Goal: Information Seeking & Learning: Learn about a topic

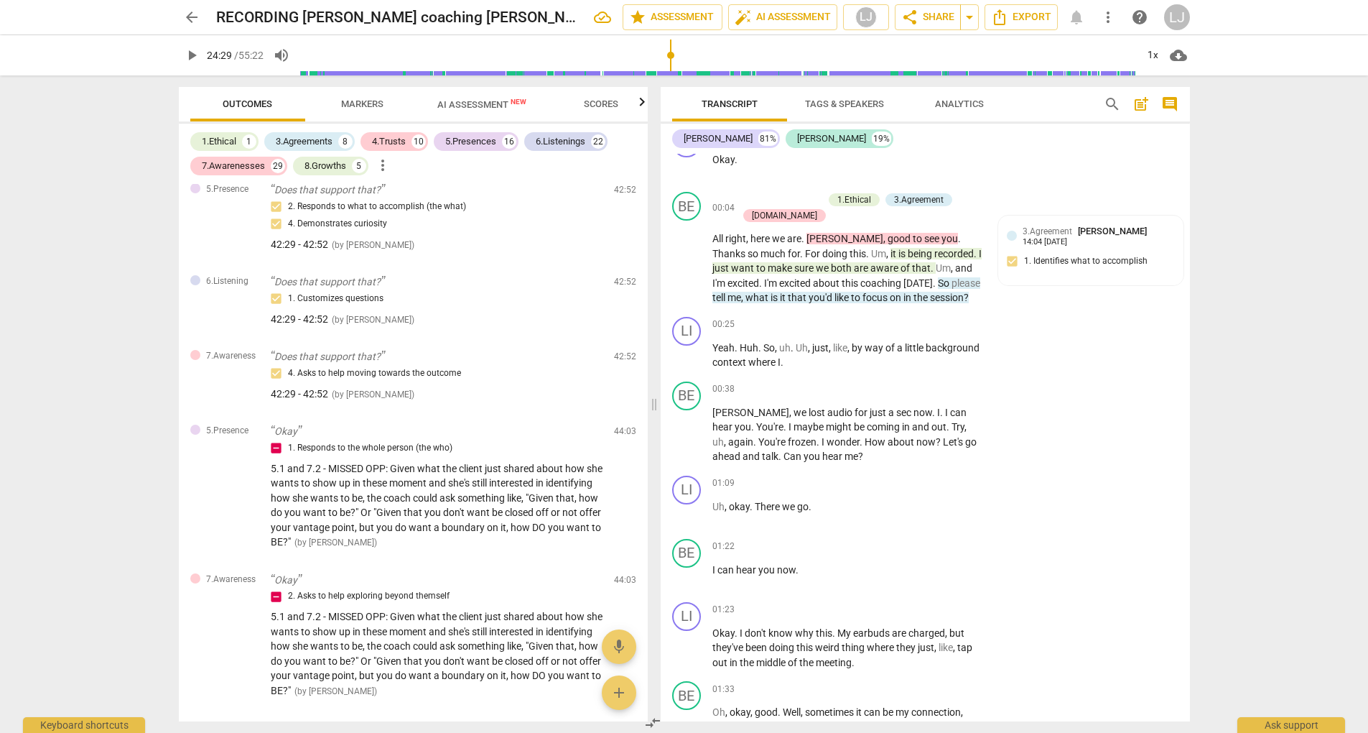
scroll to position [30, 0]
click at [1066, 228] on span "3.Agreement" at bounding box center [1048, 232] width 50 height 10
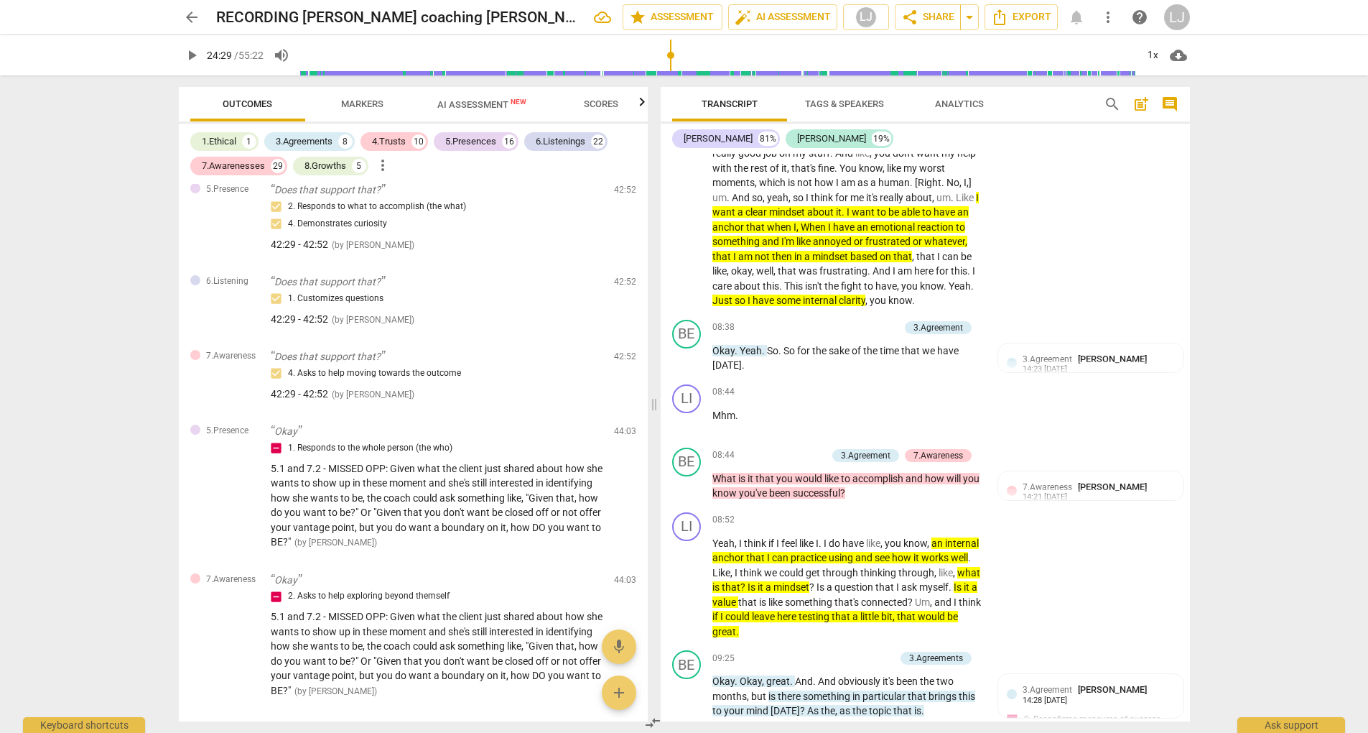
scroll to position [2156, 0]
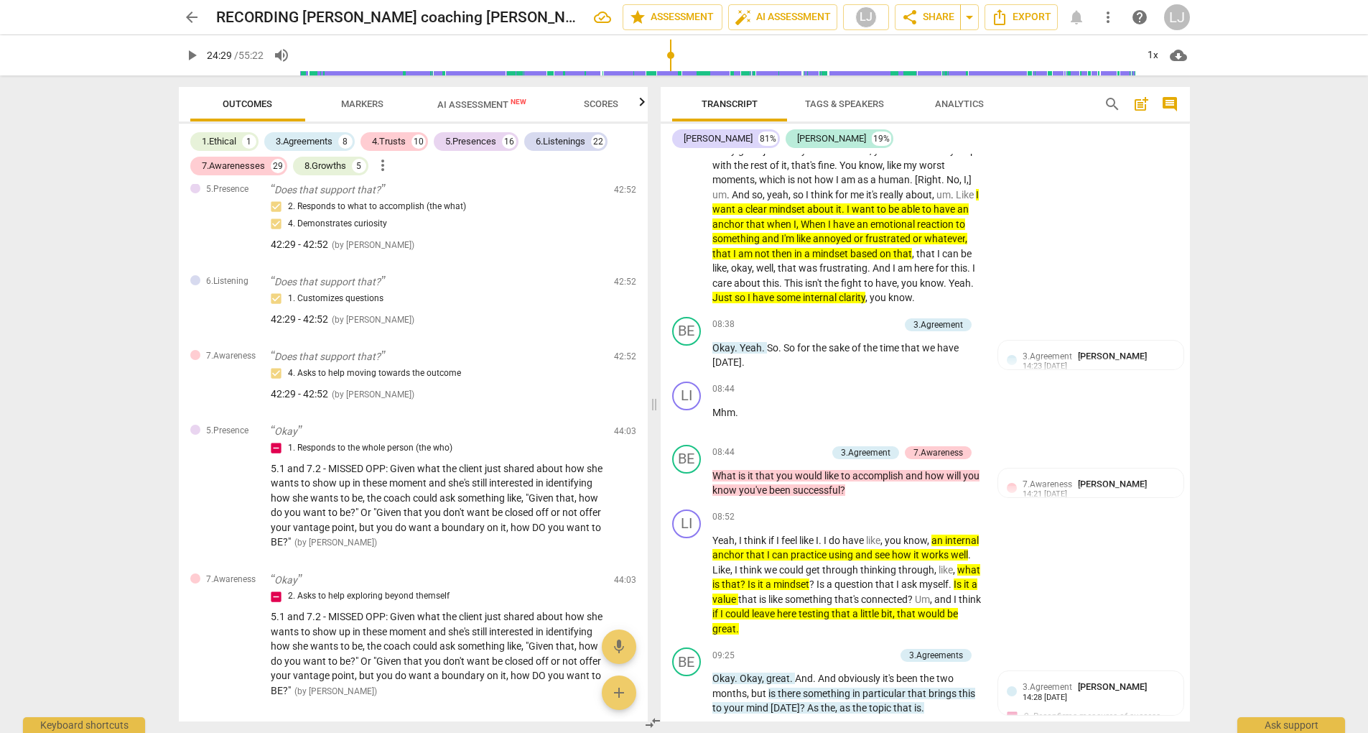
click at [1263, 287] on div "arrow_back RECORDING [PERSON_NAME] coaching [PERSON_NAME] [DATE] edit star Asse…" at bounding box center [684, 366] width 1368 height 733
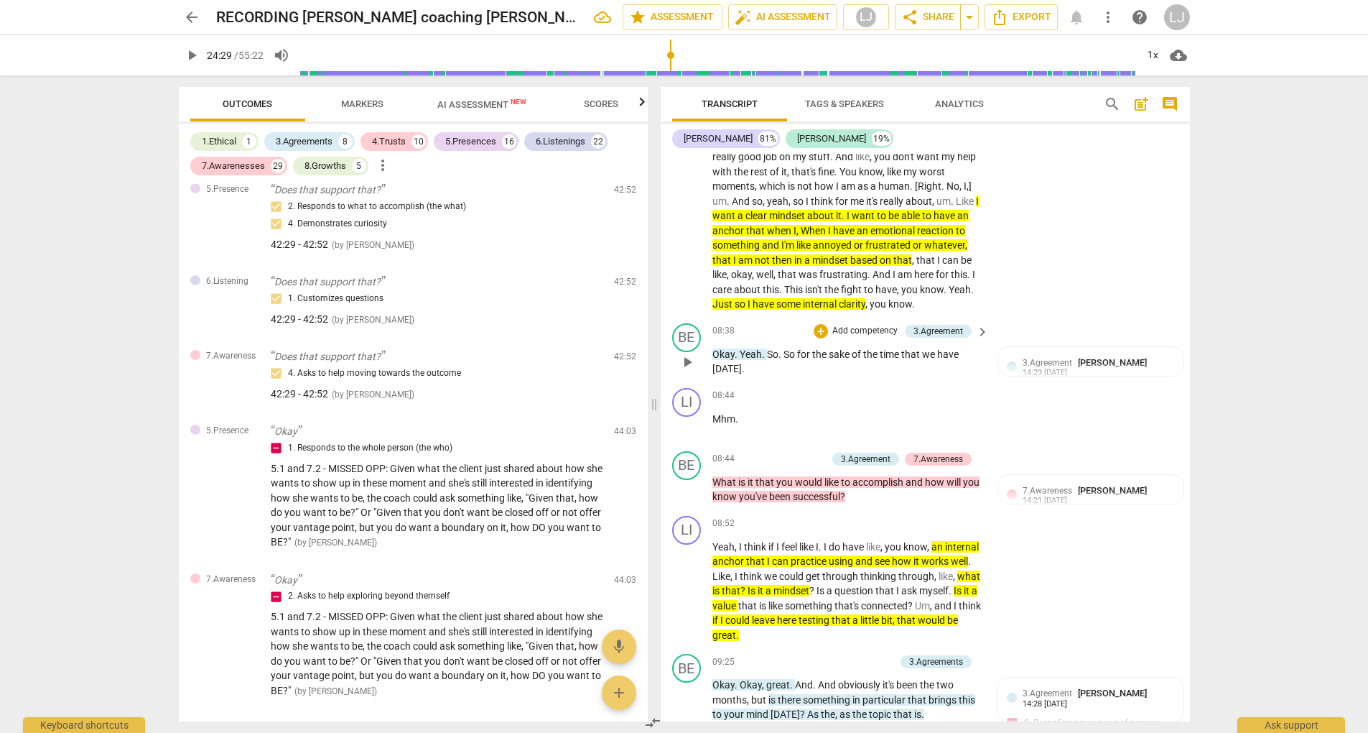
scroll to position [2135, 0]
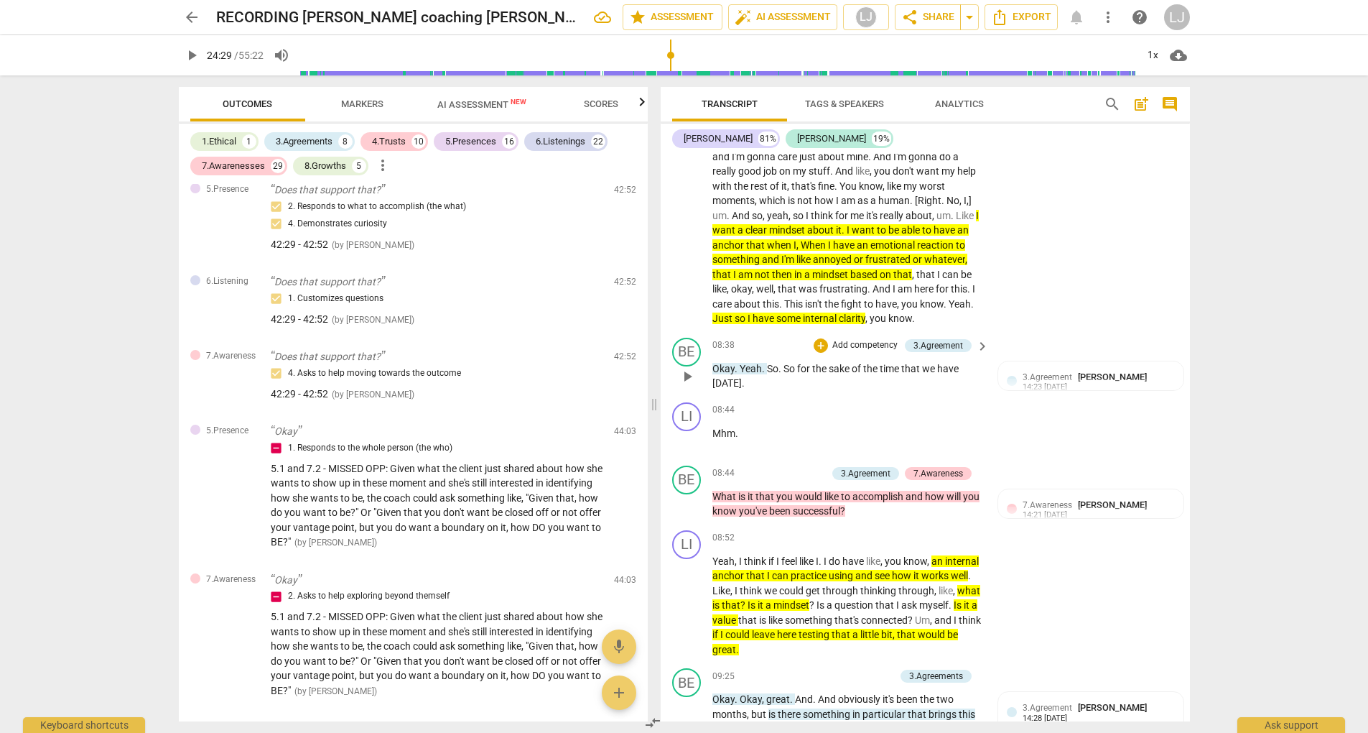
click at [718, 374] on span "Okay" at bounding box center [724, 368] width 22 height 11
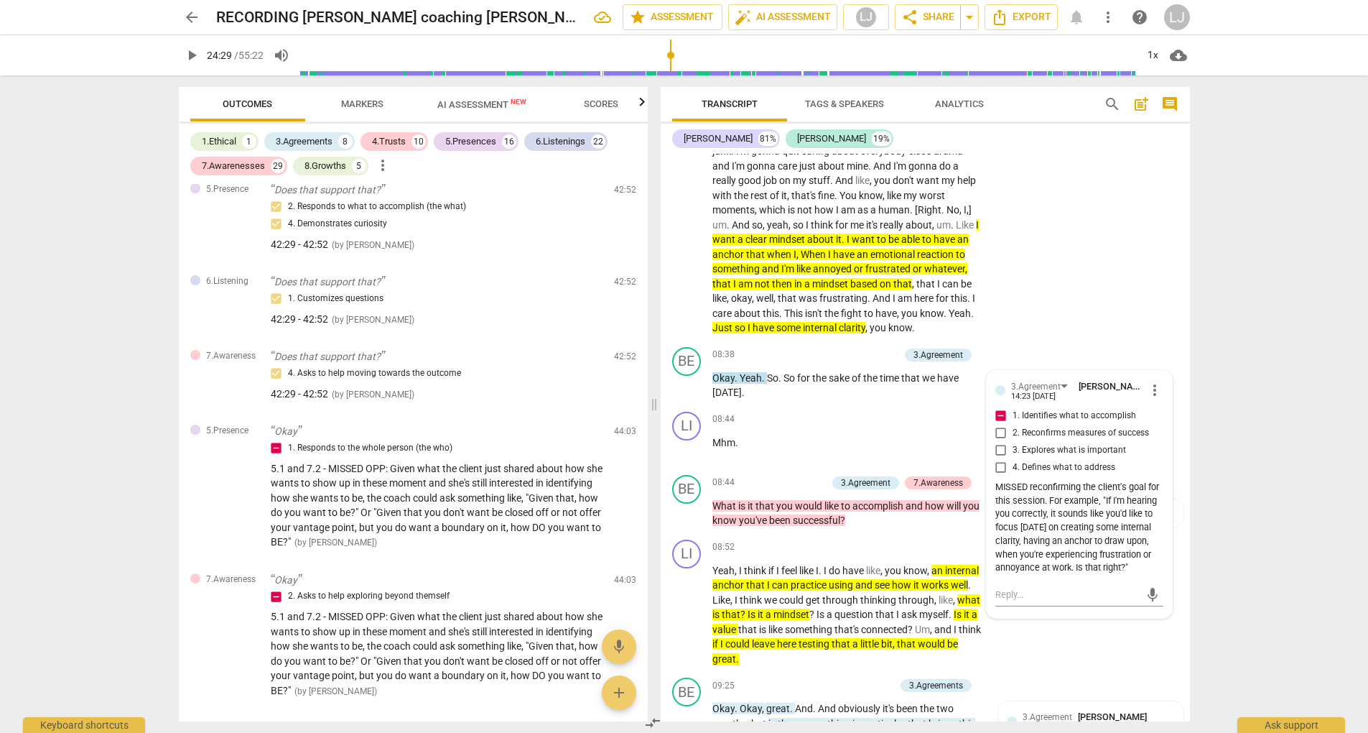
scroll to position [2108, 0]
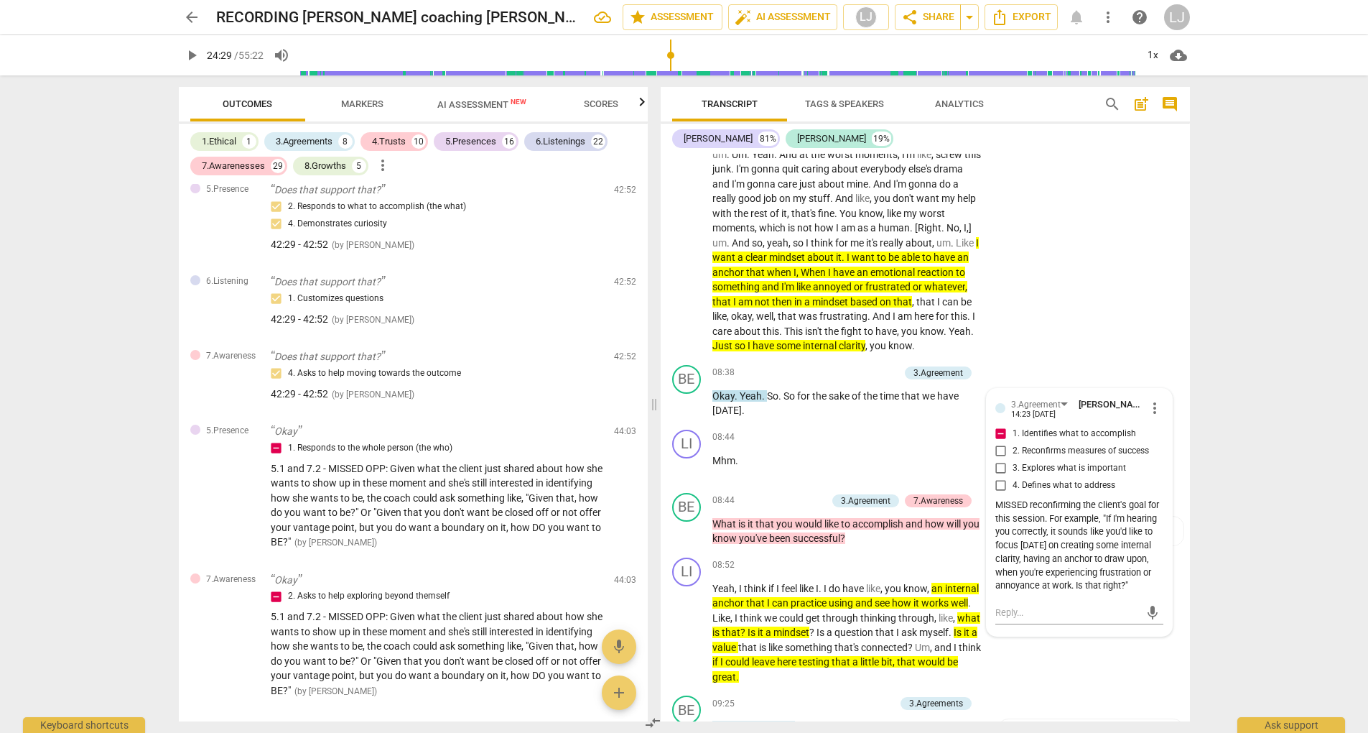
click at [1240, 402] on div "arrow_back RECORDING [PERSON_NAME] coaching [PERSON_NAME] [DATE] edit star Asse…" at bounding box center [684, 366] width 1368 height 733
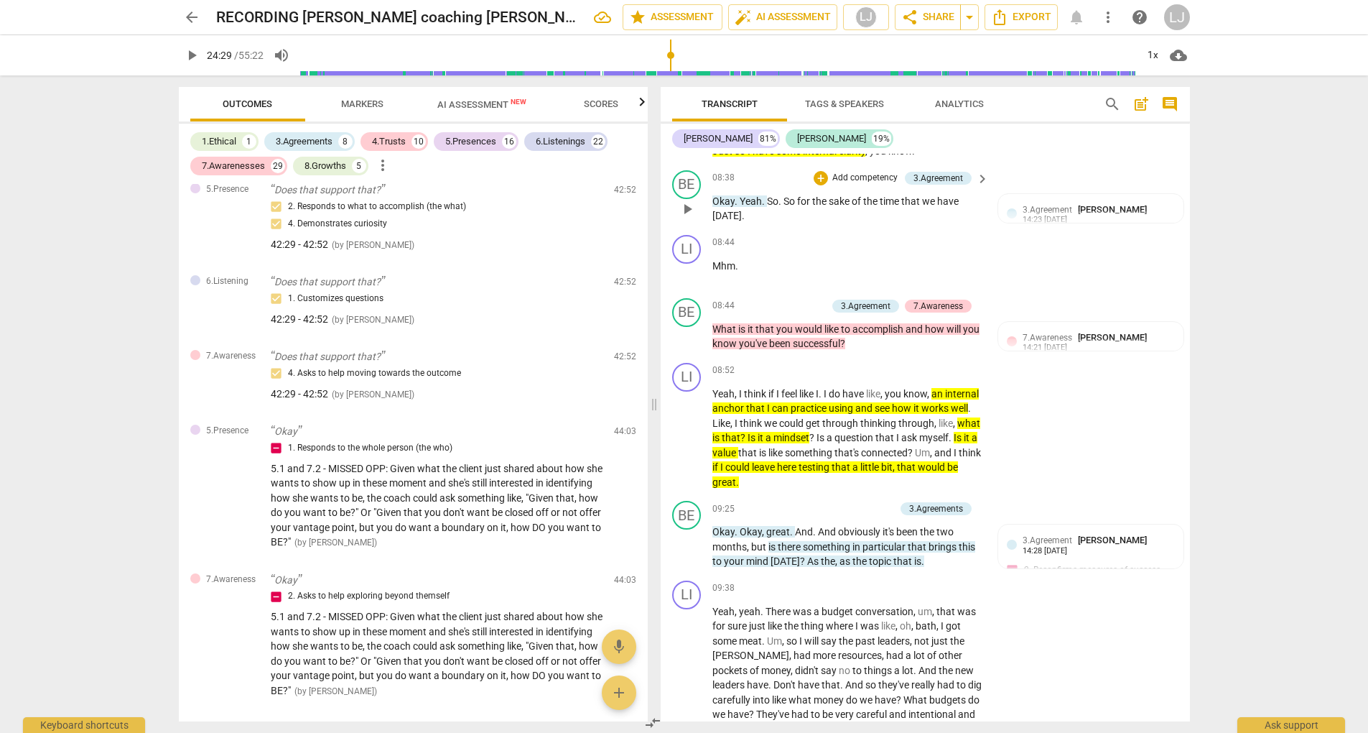
scroll to position [2314, 0]
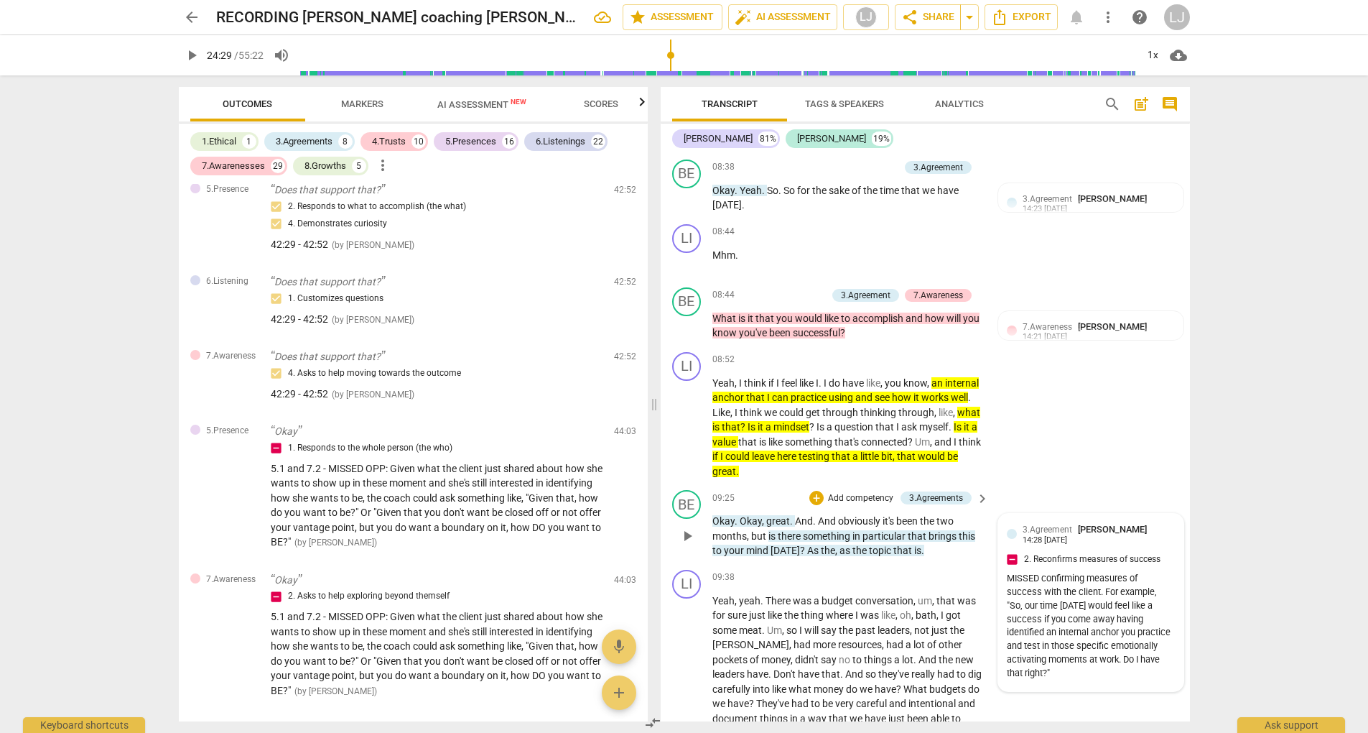
click at [1078, 534] on span "[PERSON_NAME]" at bounding box center [1112, 529] width 69 height 11
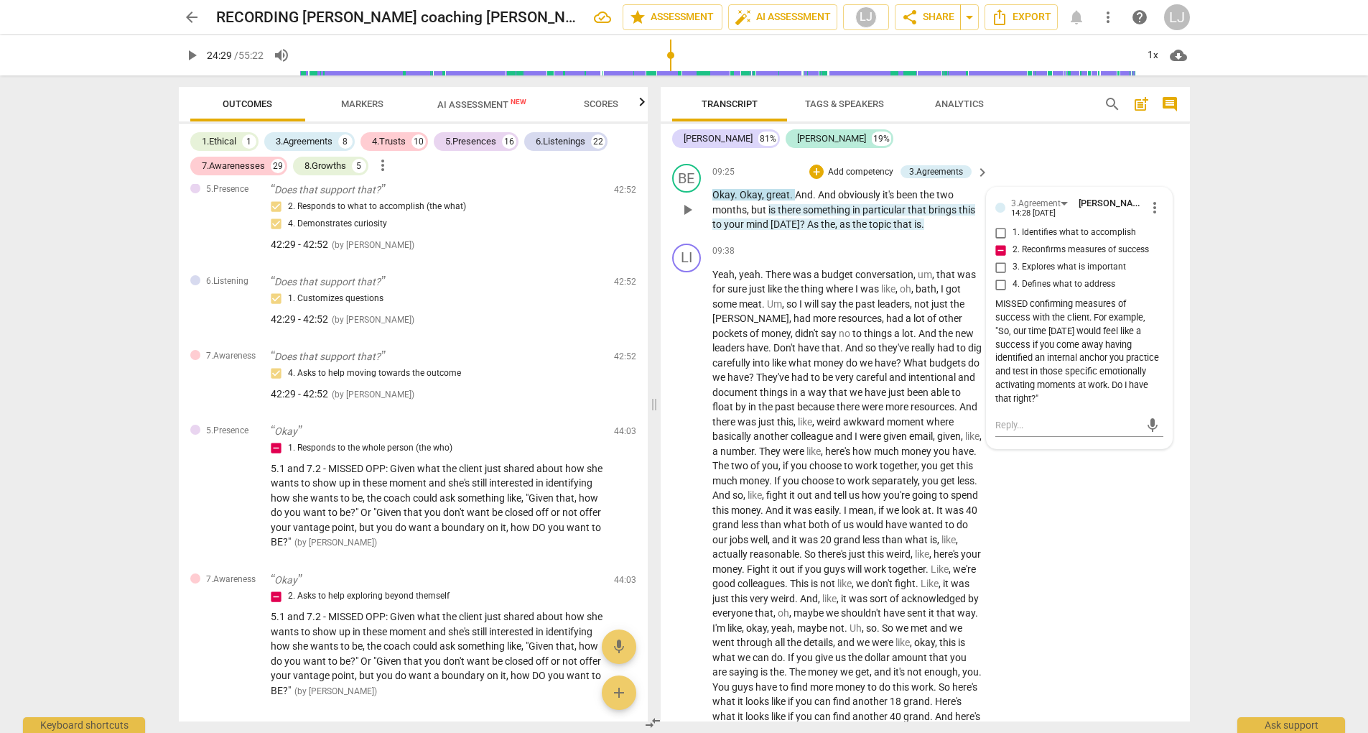
scroll to position [2644, 0]
click at [891, 226] on p "Okay . Okay , great . And . And obviously it's been the two months , but is the…" at bounding box center [848, 205] width 270 height 45
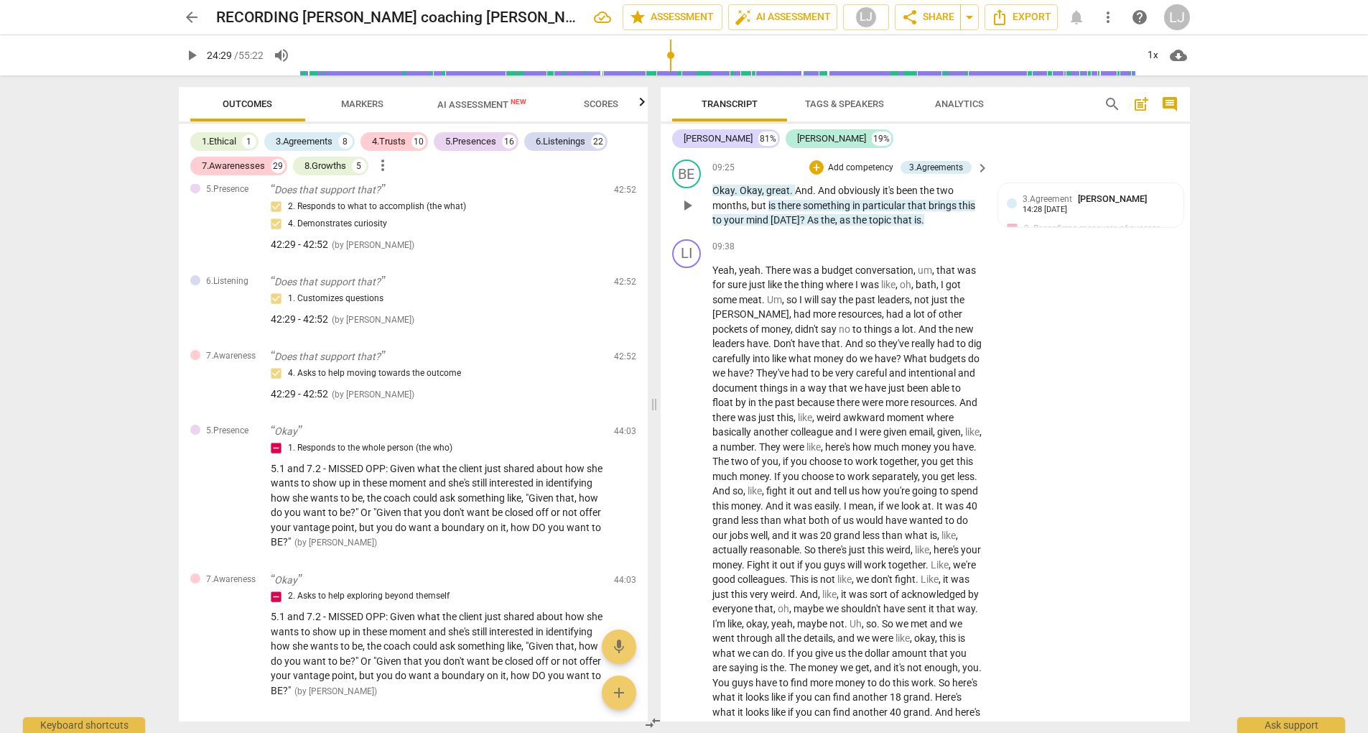
click at [854, 211] on span "in" at bounding box center [858, 205] width 10 height 11
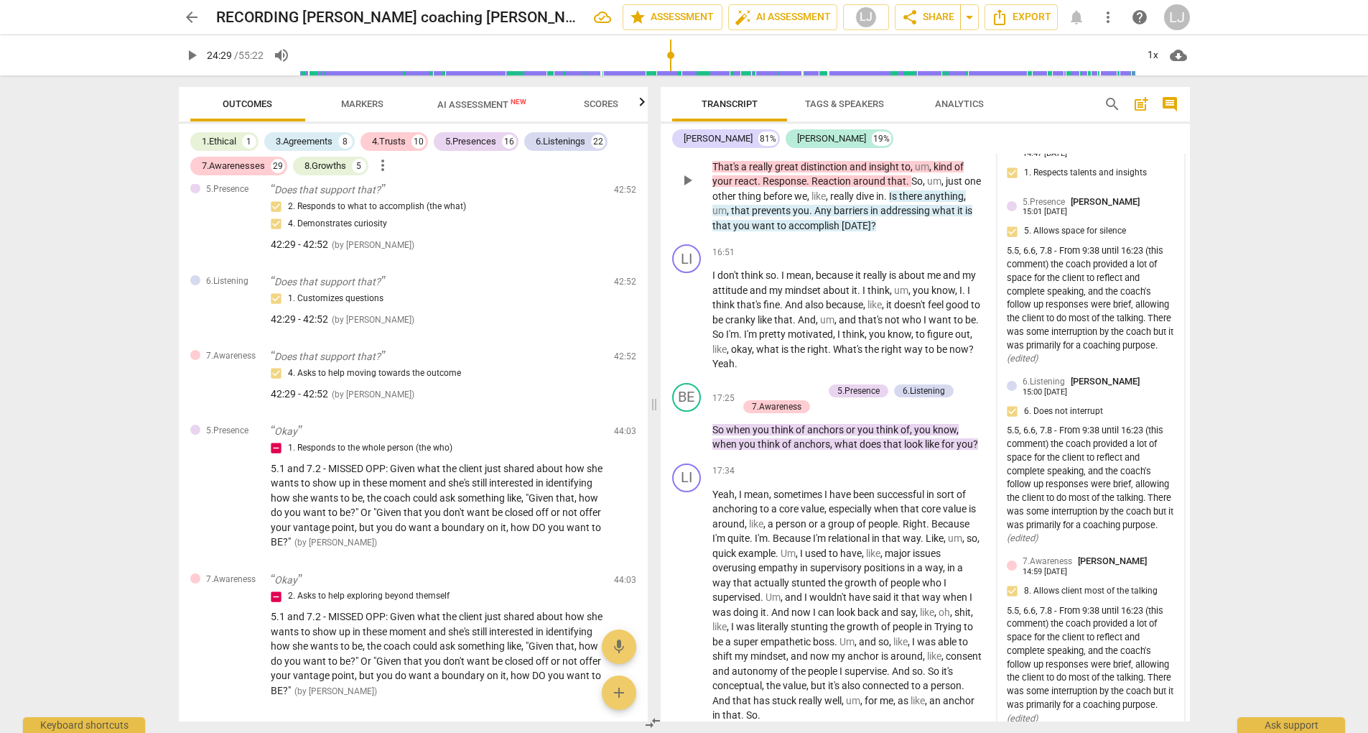
scroll to position [4861, 0]
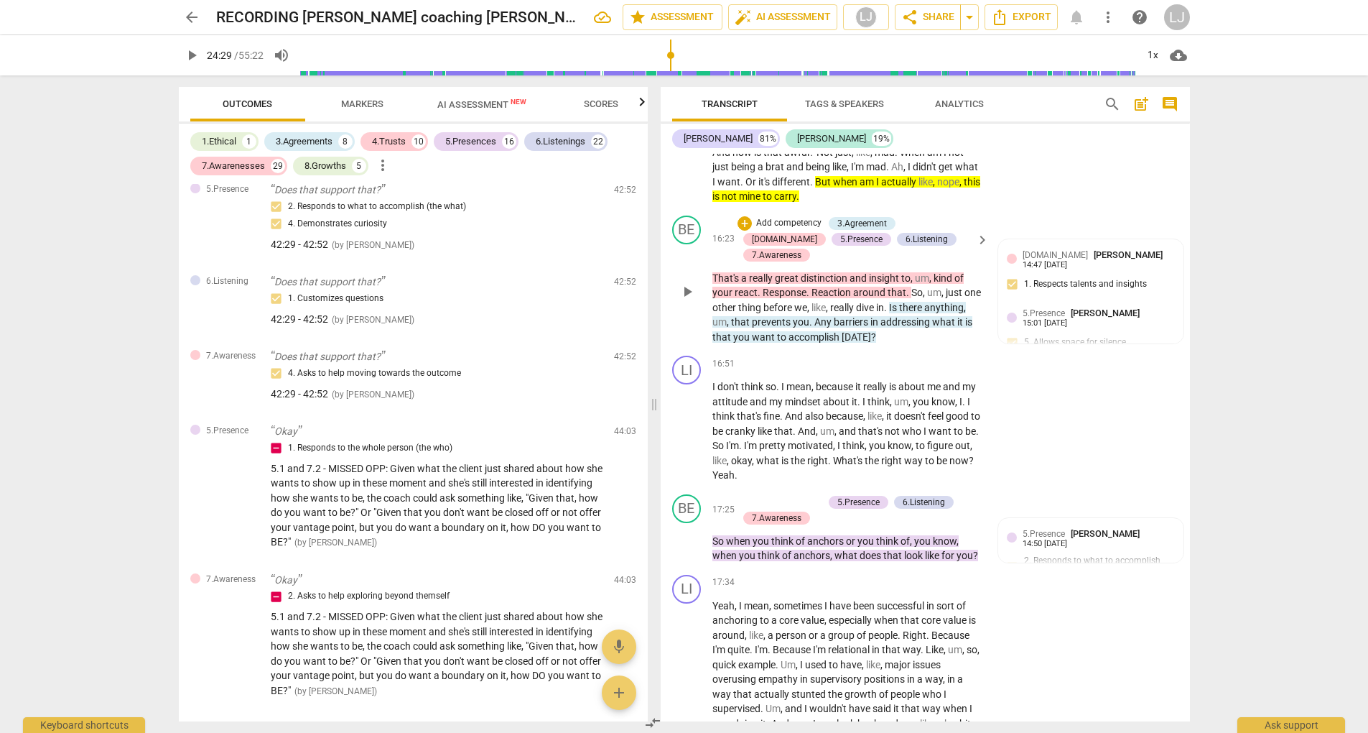
click at [834, 328] on span "Any" at bounding box center [824, 321] width 19 height 11
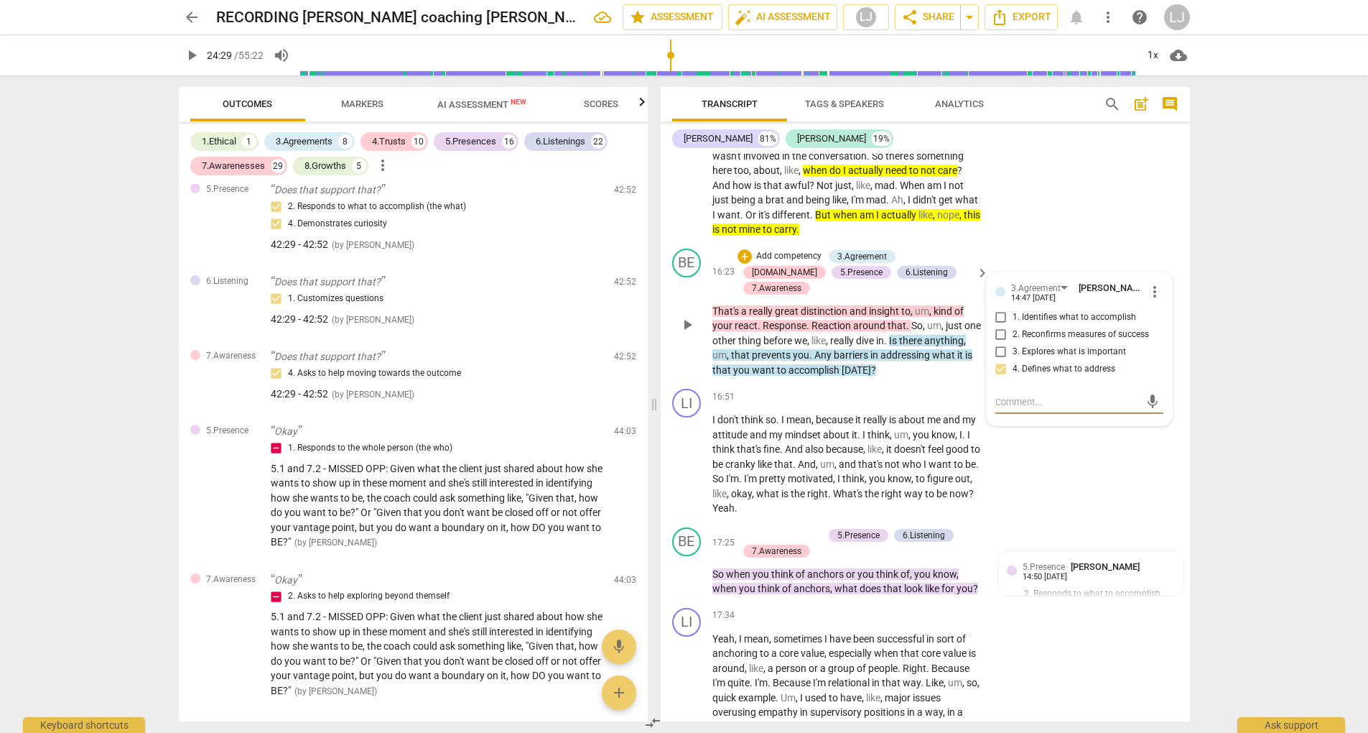
scroll to position [4770, 0]
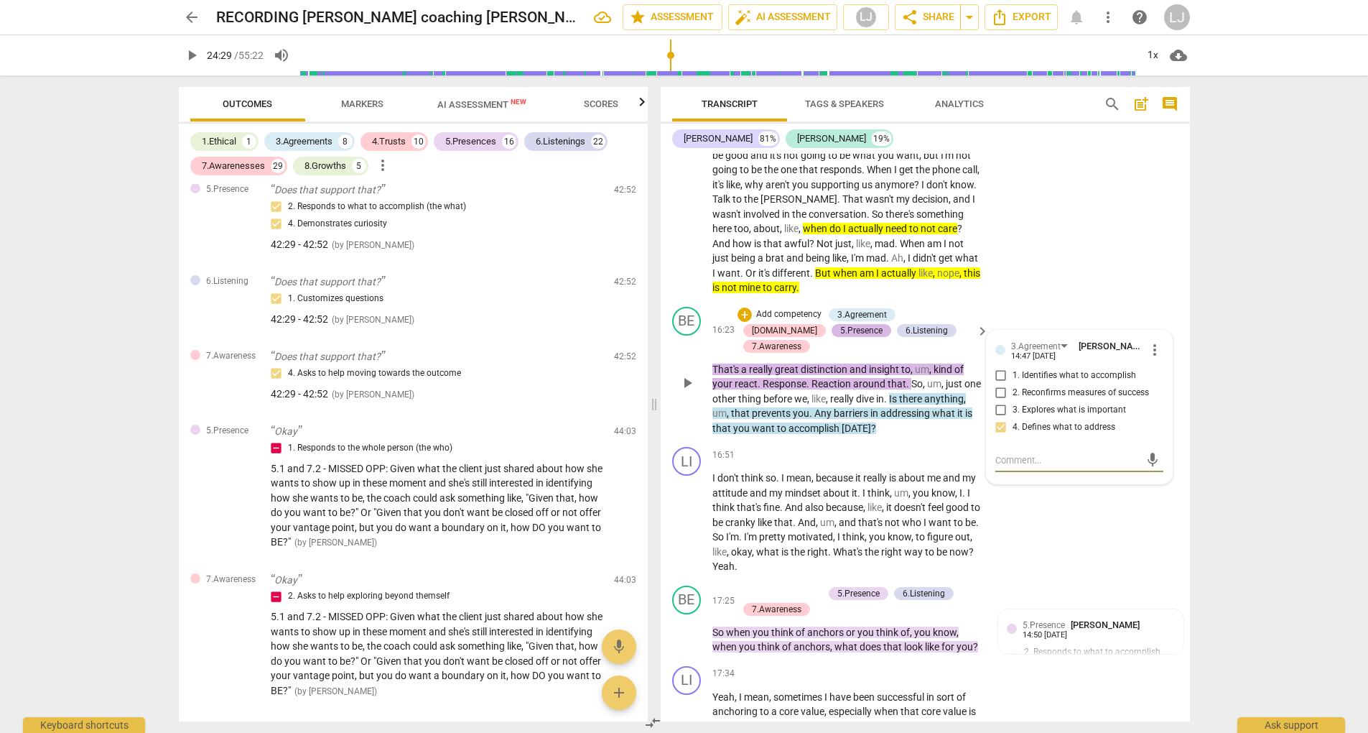
click at [840, 337] on div "5.Presence" at bounding box center [861, 330] width 42 height 13
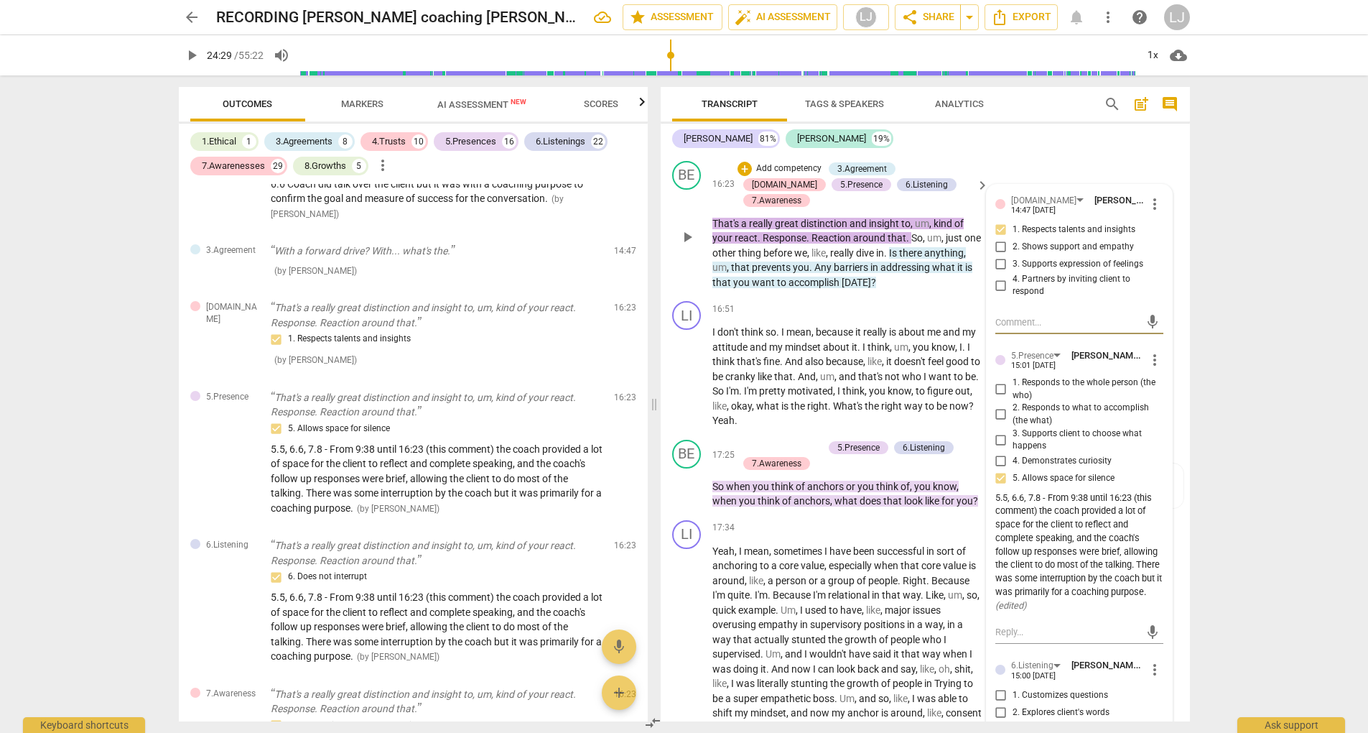
scroll to position [4917, 0]
click at [927, 272] on span "addressing" at bounding box center [907, 266] width 52 height 11
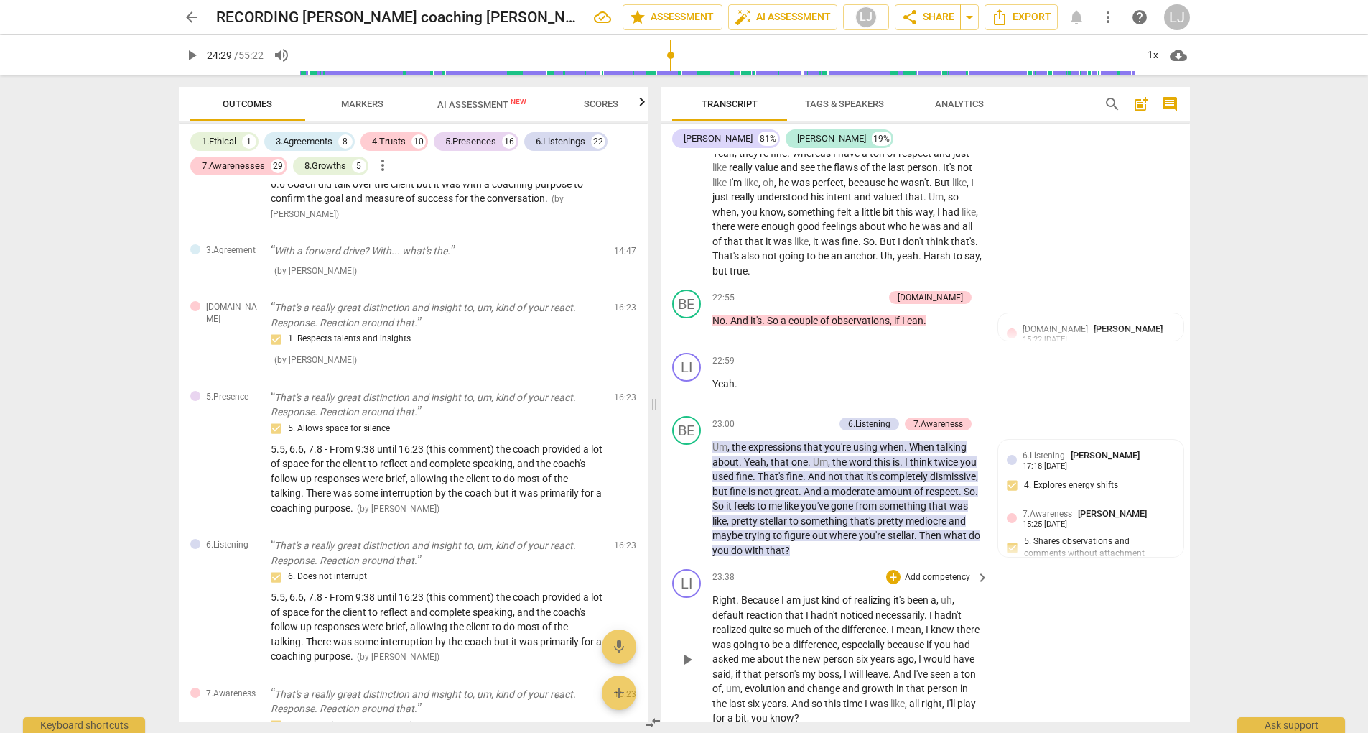
scroll to position [6564, 0]
type input "1470"
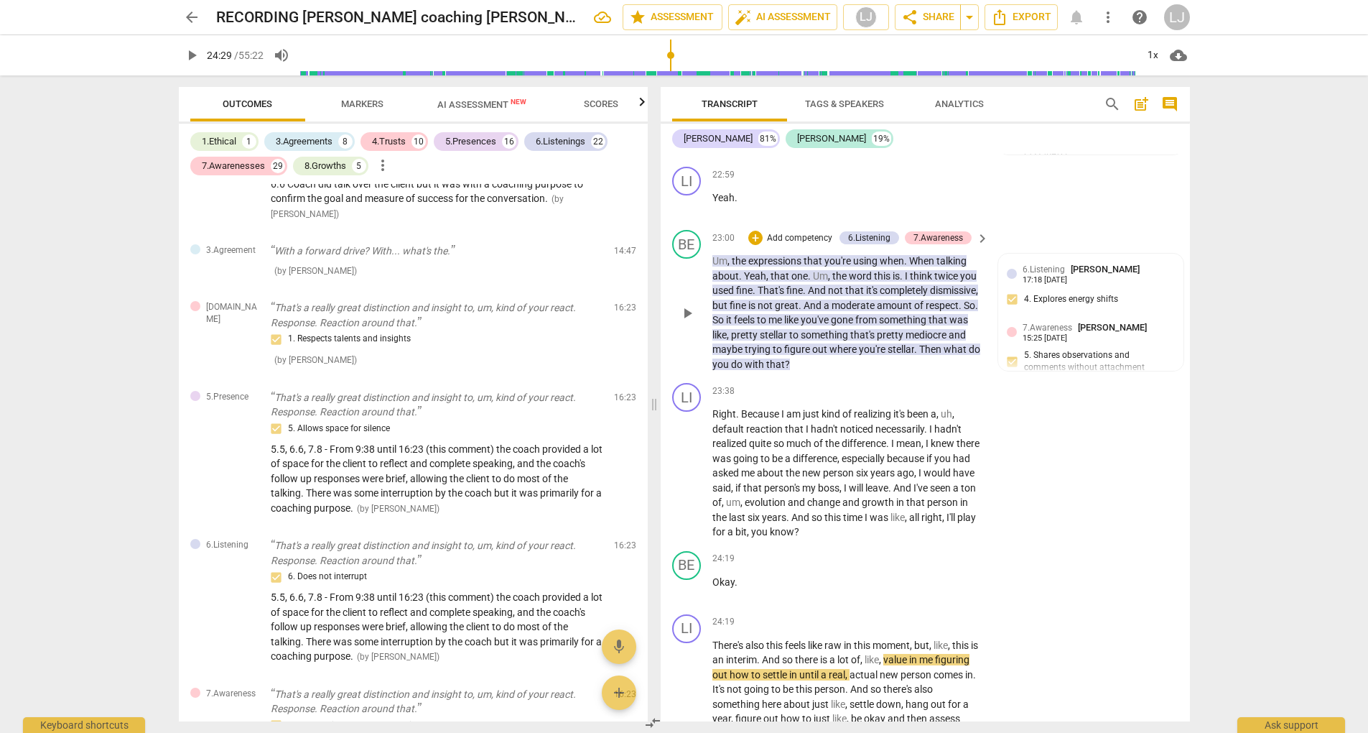
scroll to position [6753, 0]
click at [1062, 222] on div "LI play_arrow pause 22:59 + Add competency keyboard_arrow_right Yeah ." at bounding box center [925, 190] width 529 height 63
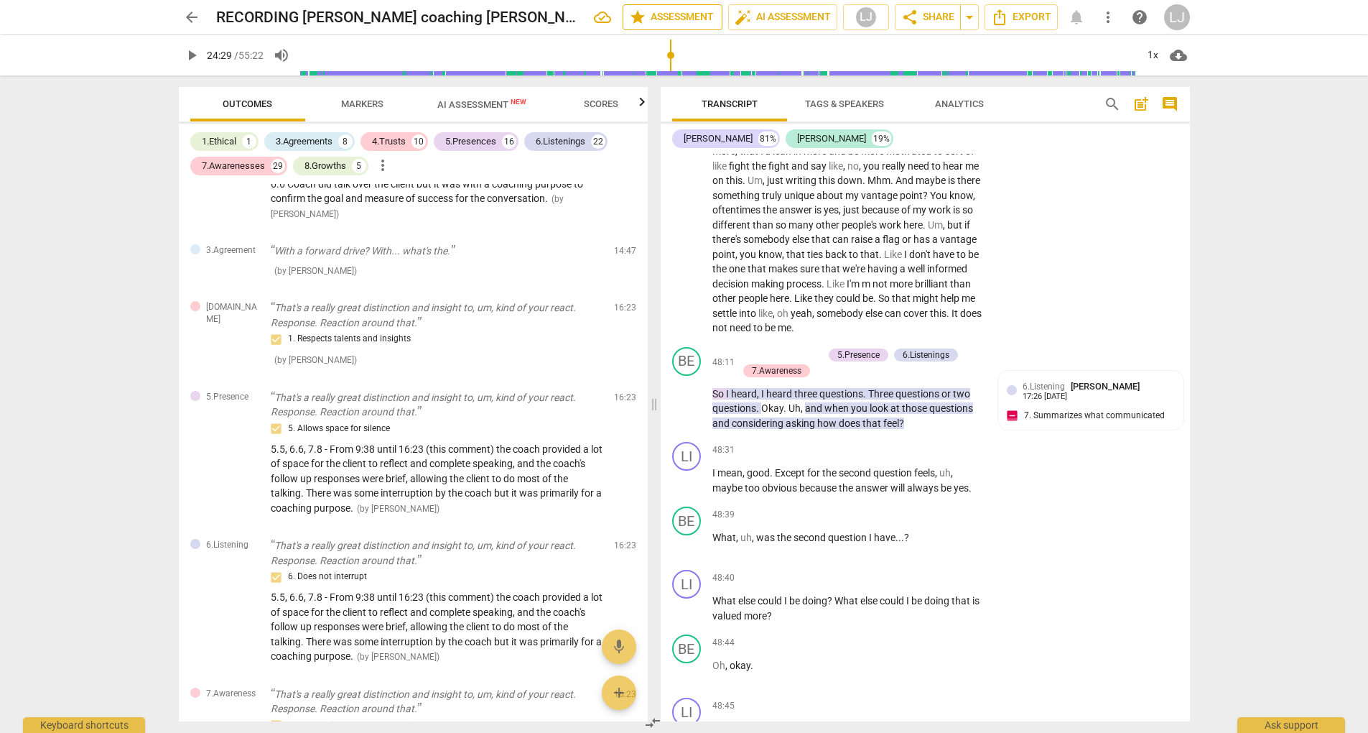
scroll to position [13497, 0]
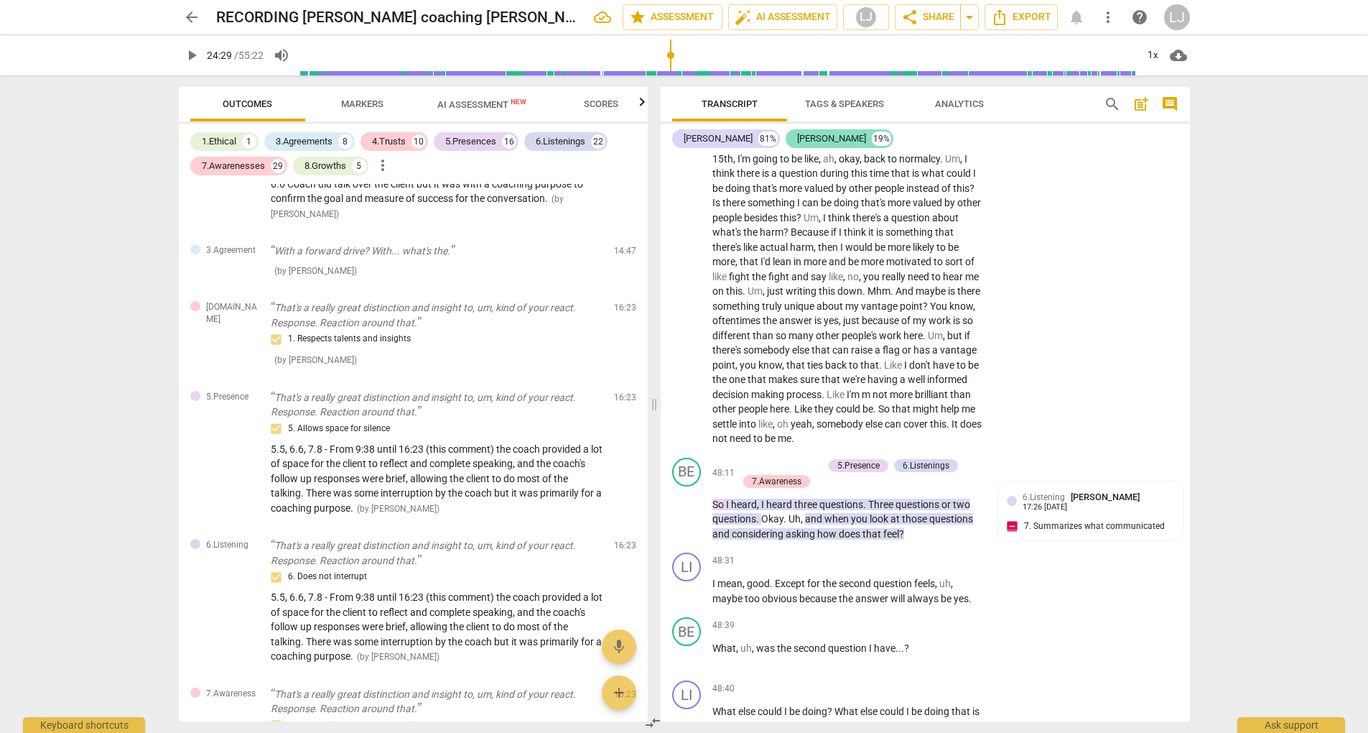
click at [797, 141] on div "[PERSON_NAME]" at bounding box center [831, 138] width 69 height 14
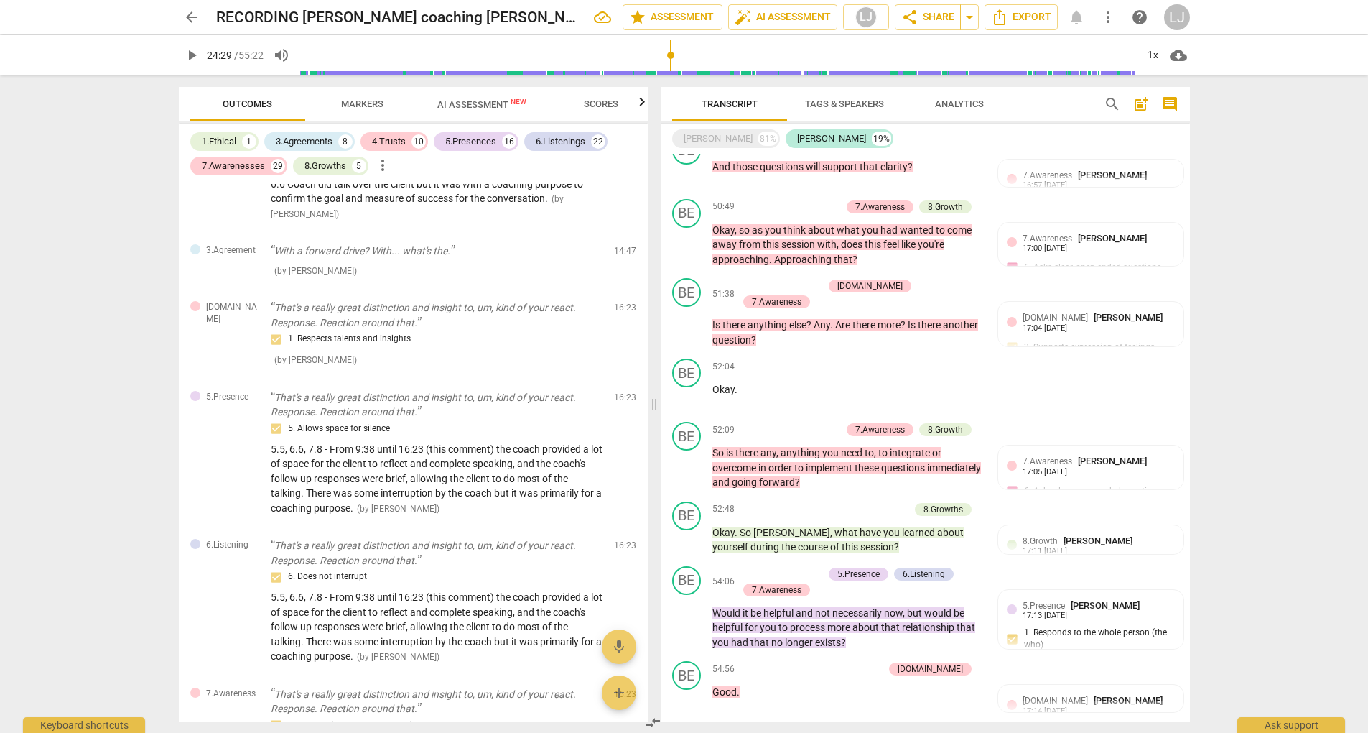
scroll to position [4861, 0]
click at [1109, 99] on span "search" at bounding box center [1112, 104] width 17 height 17
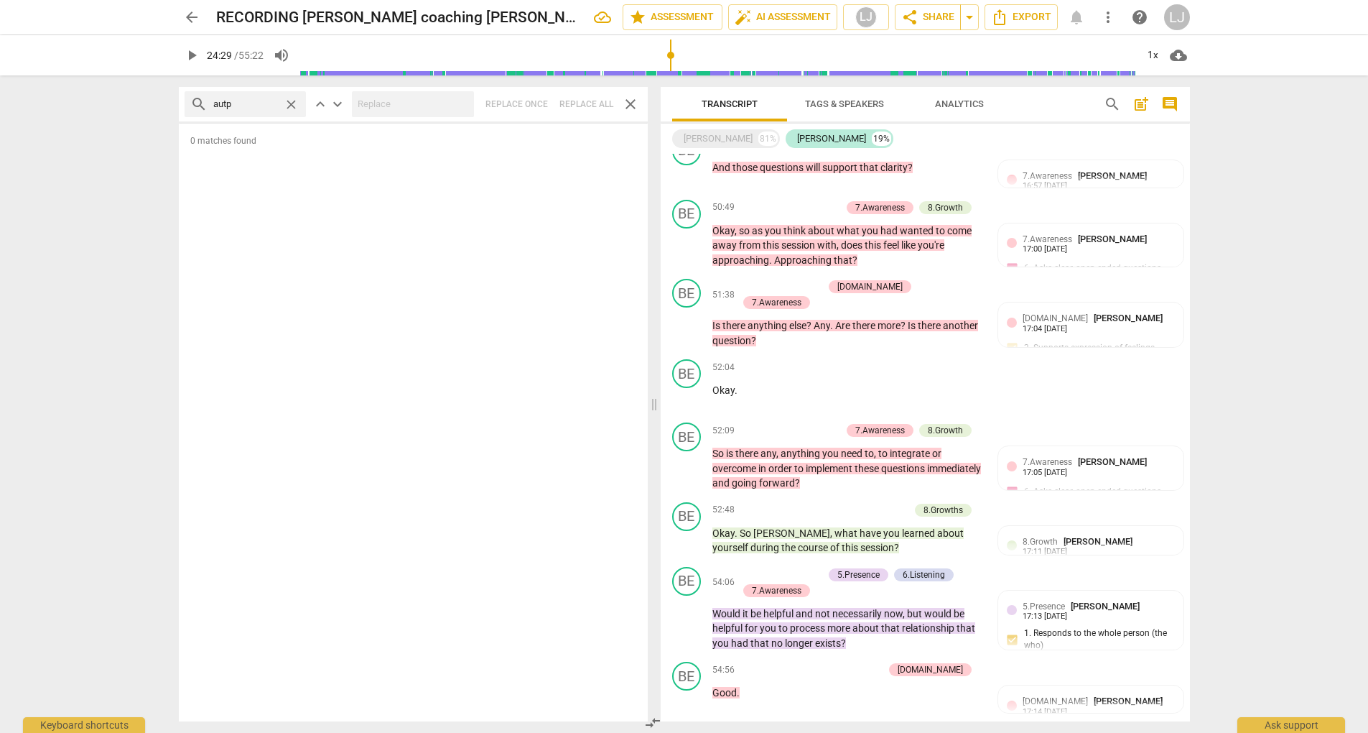
type input "autp"
drag, startPoint x: 1116, startPoint y: 103, endPoint x: 1019, endPoint y: 161, distance: 112.5
click at [1116, 103] on span "search" at bounding box center [1112, 104] width 17 height 17
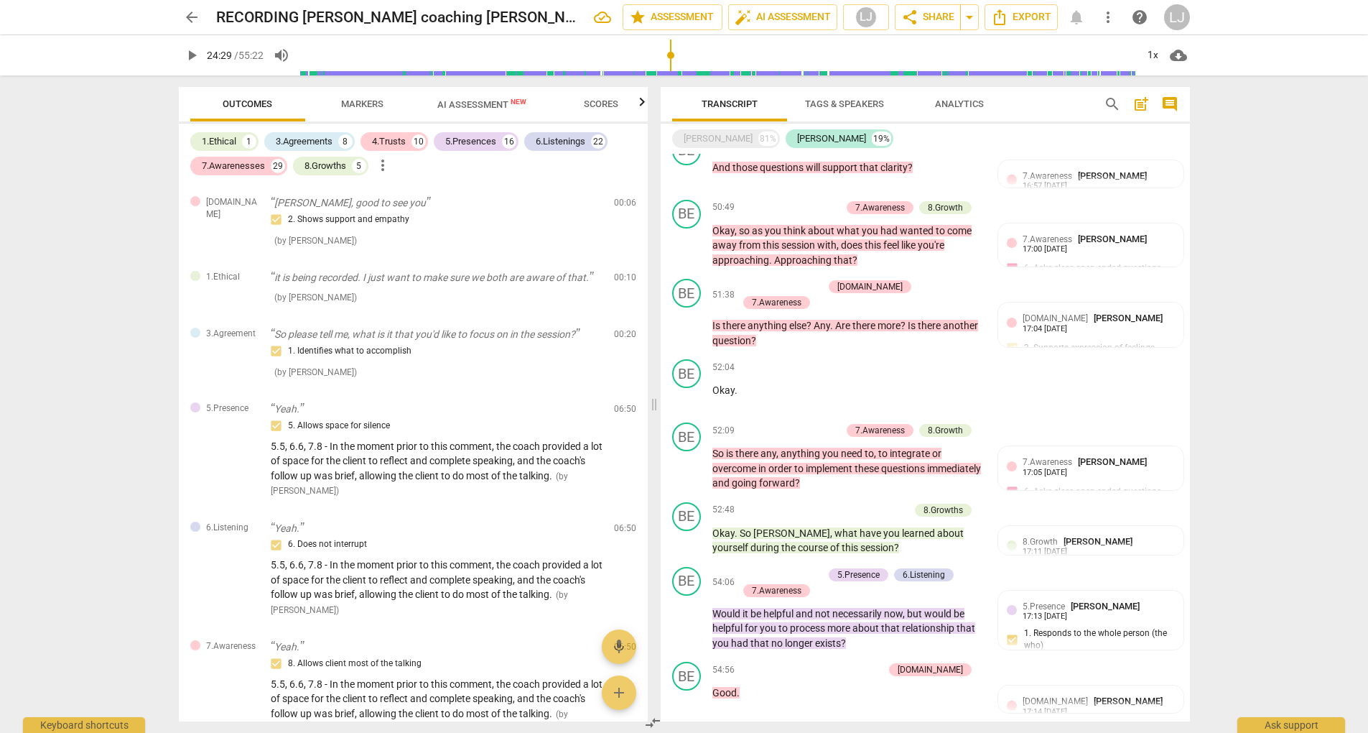
click at [1110, 104] on span "search" at bounding box center [1112, 104] width 17 height 17
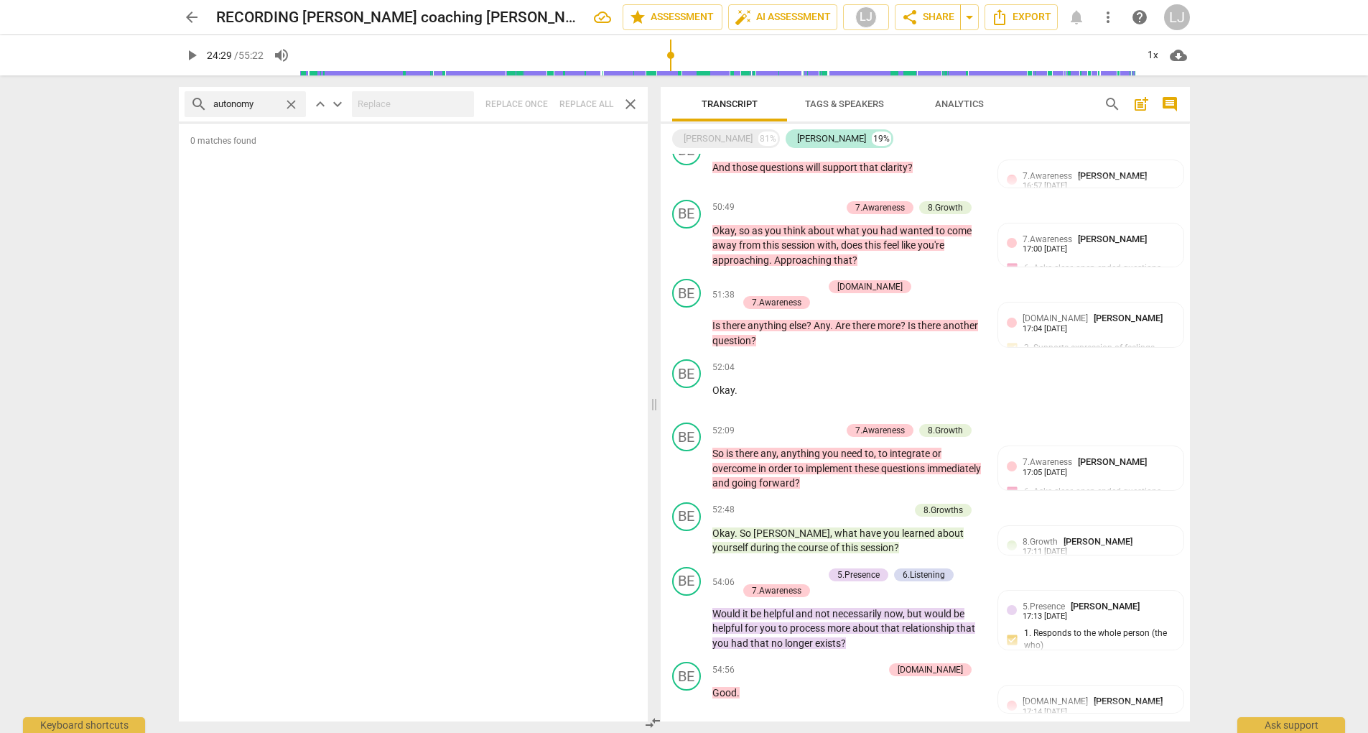
type input "autonomy"
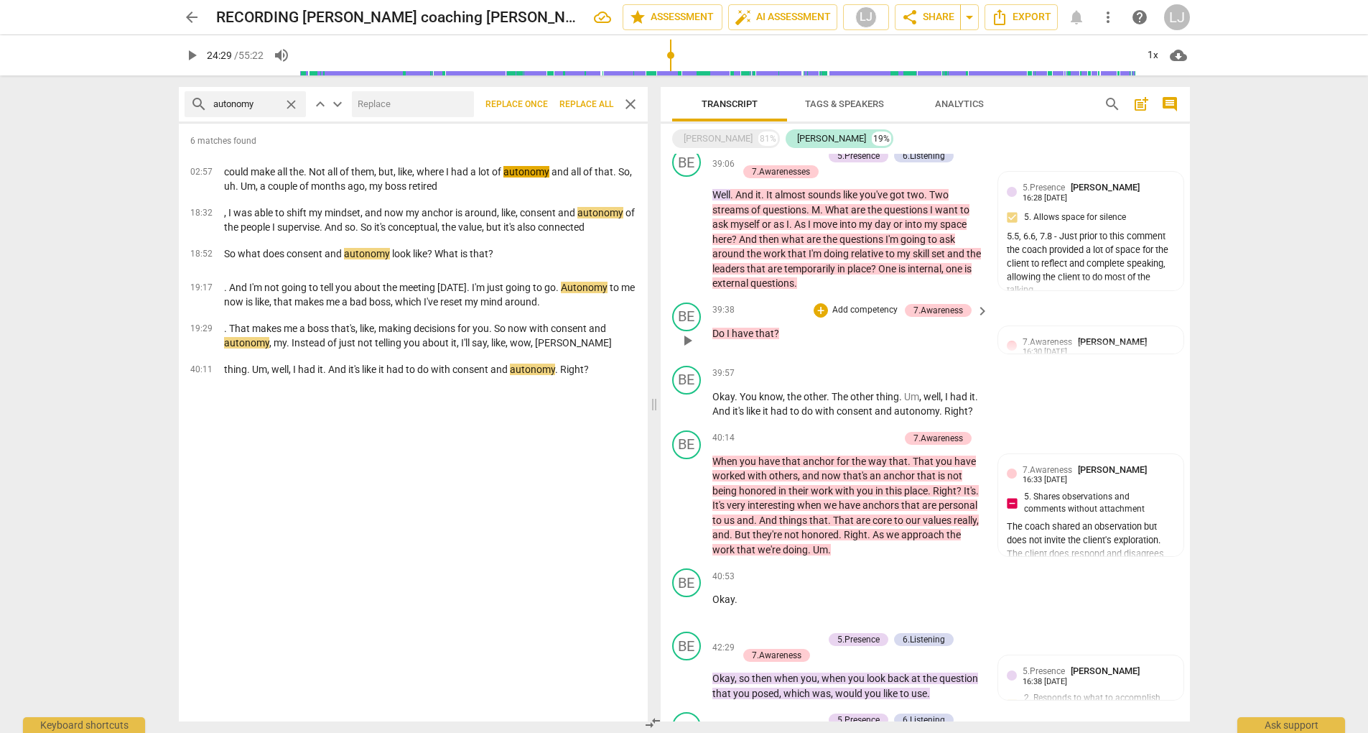
scroll to position [3653, 0]
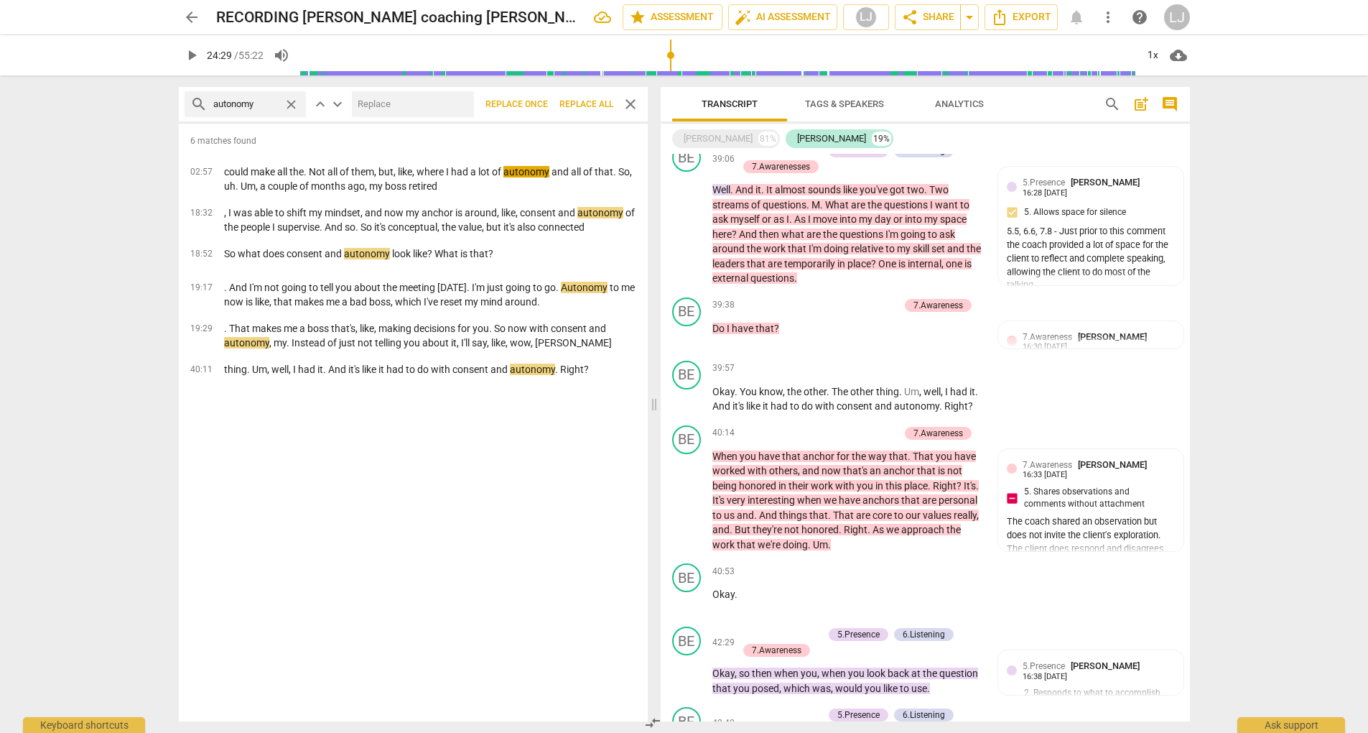
click at [629, 104] on span "close" at bounding box center [630, 104] width 17 height 17
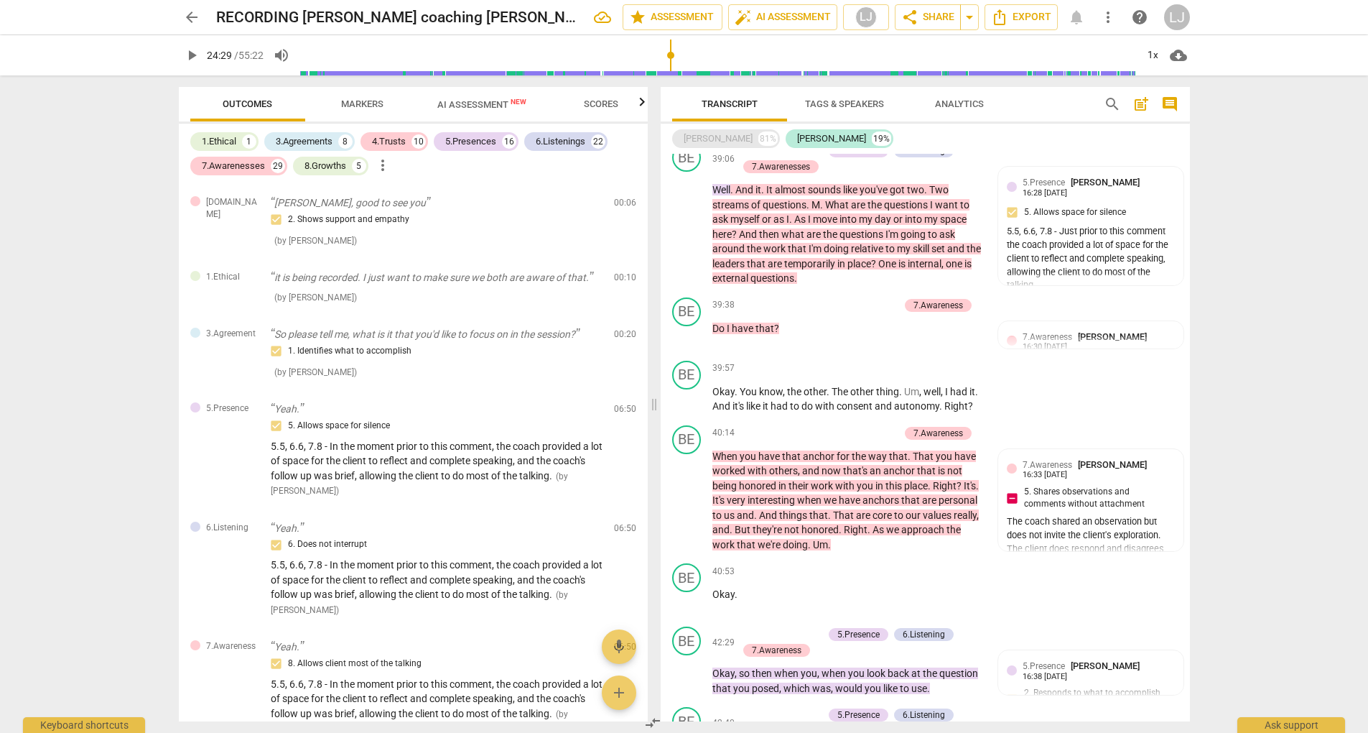
click at [704, 142] on div "[PERSON_NAME] 81%" at bounding box center [726, 138] width 108 height 19
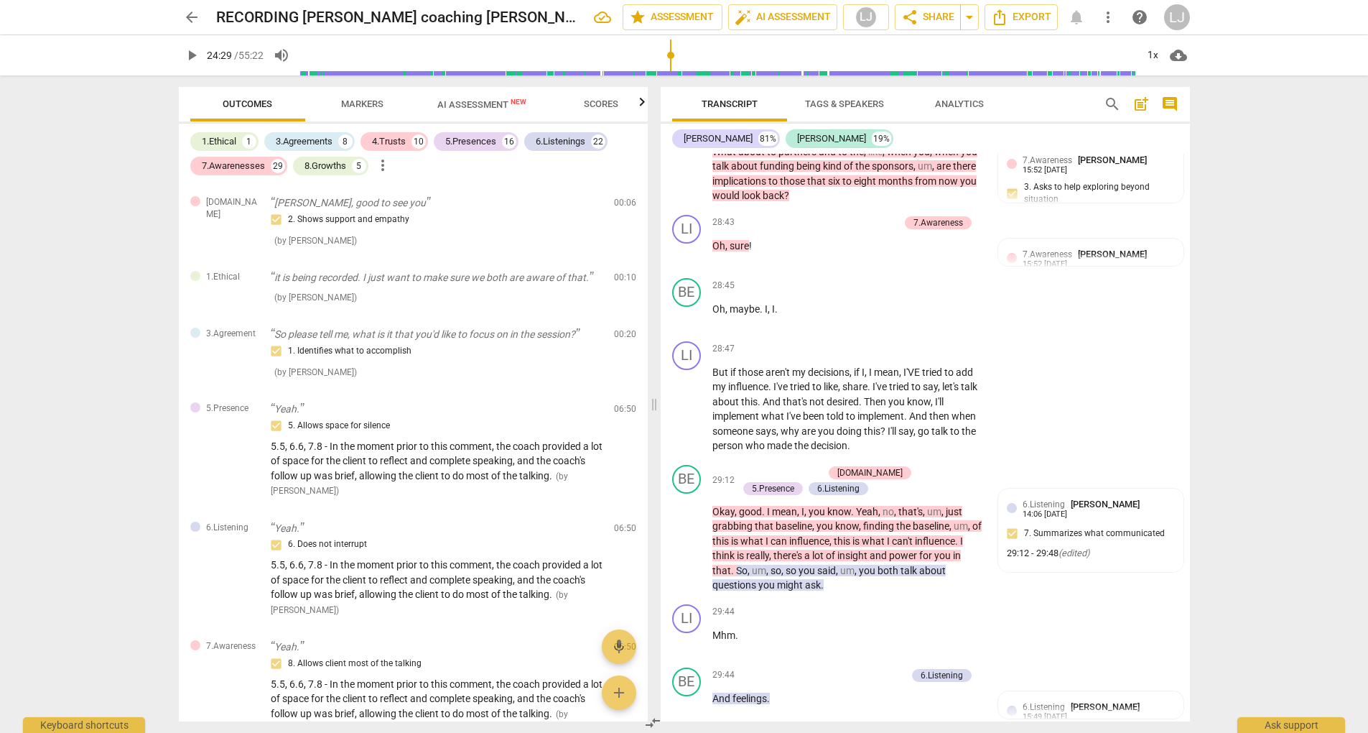
scroll to position [8640, 0]
type input "1470"
